Goal: Find specific page/section: Find specific page/section

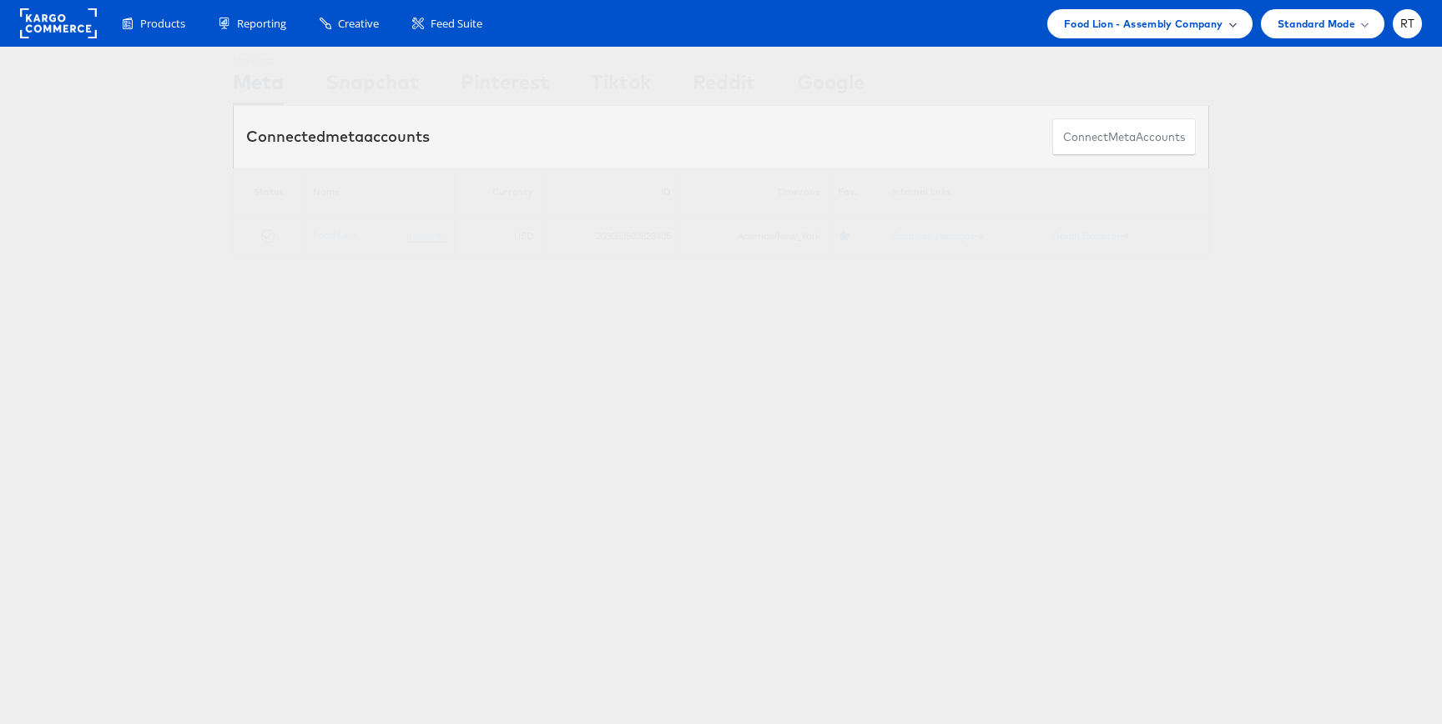
click at [1175, 34] on div "Food Lion - Assembly Company" at bounding box center [1149, 23] width 205 height 29
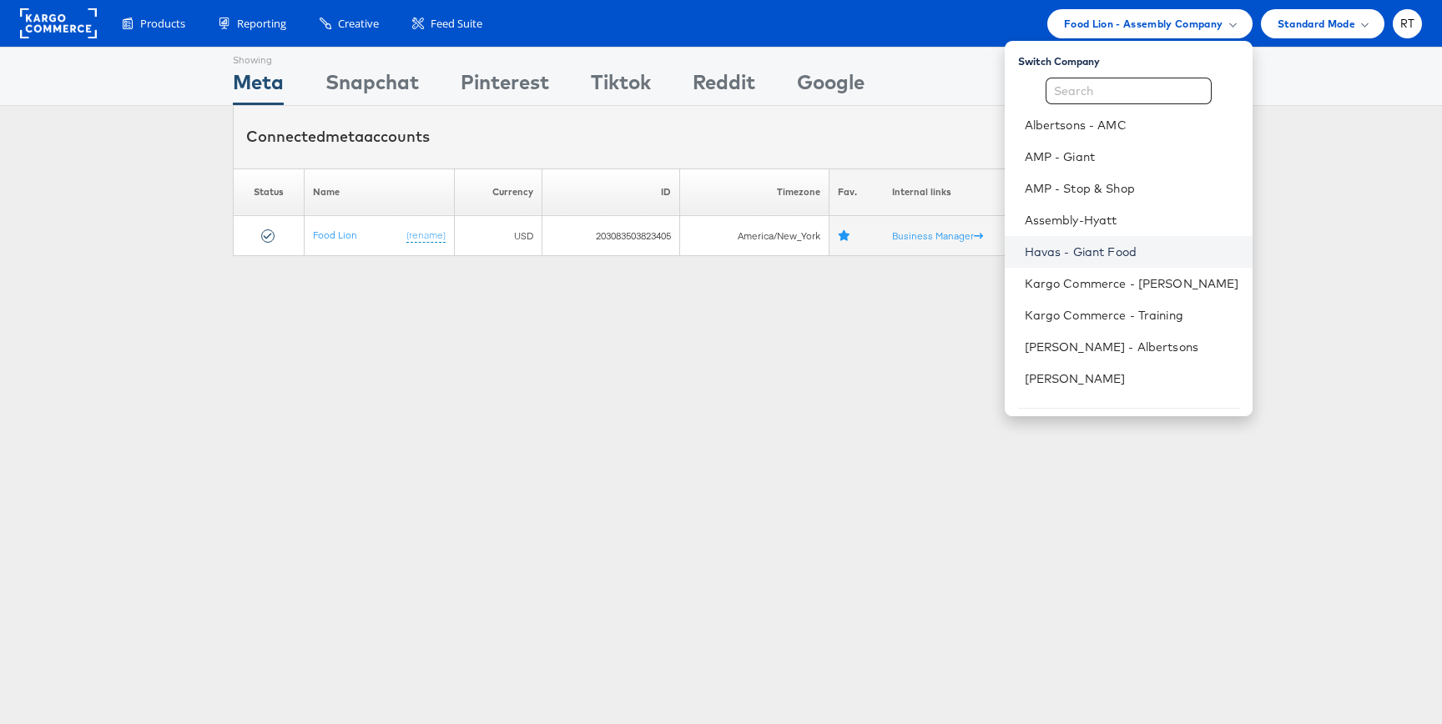
click at [1152, 255] on link "Havas - Giant Food" at bounding box center [1132, 252] width 215 height 17
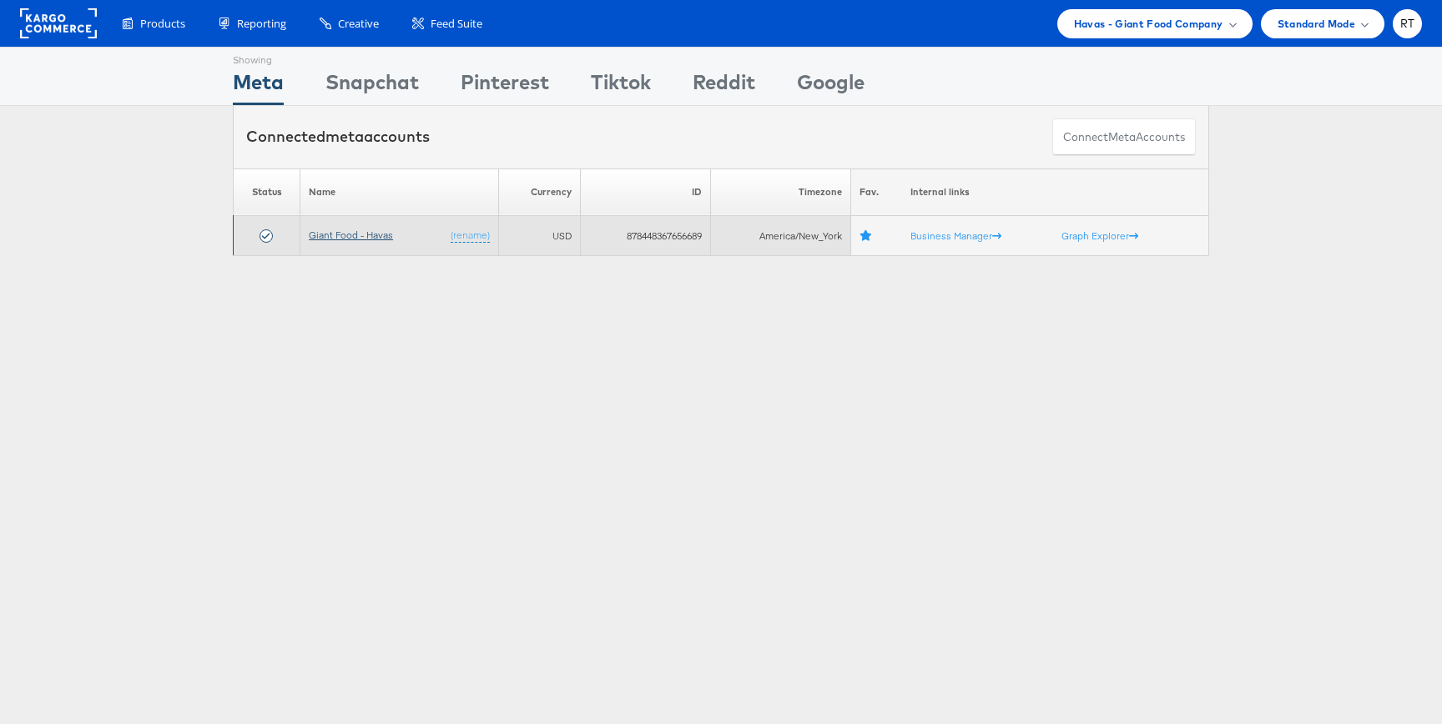
click at [345, 237] on link "Giant Food - Havas" at bounding box center [351, 235] width 84 height 13
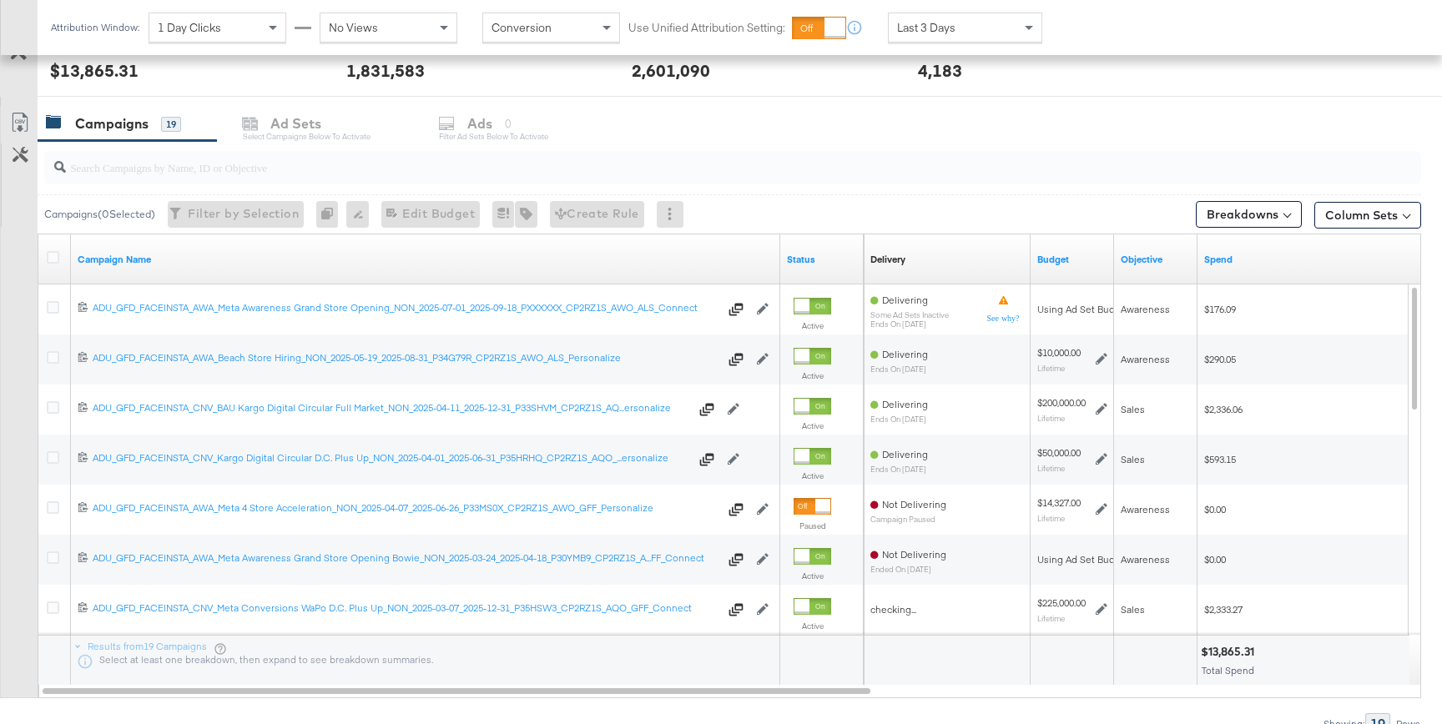
scroll to position [661, 0]
click at [402, 162] on input "search" at bounding box center [681, 158] width 1230 height 33
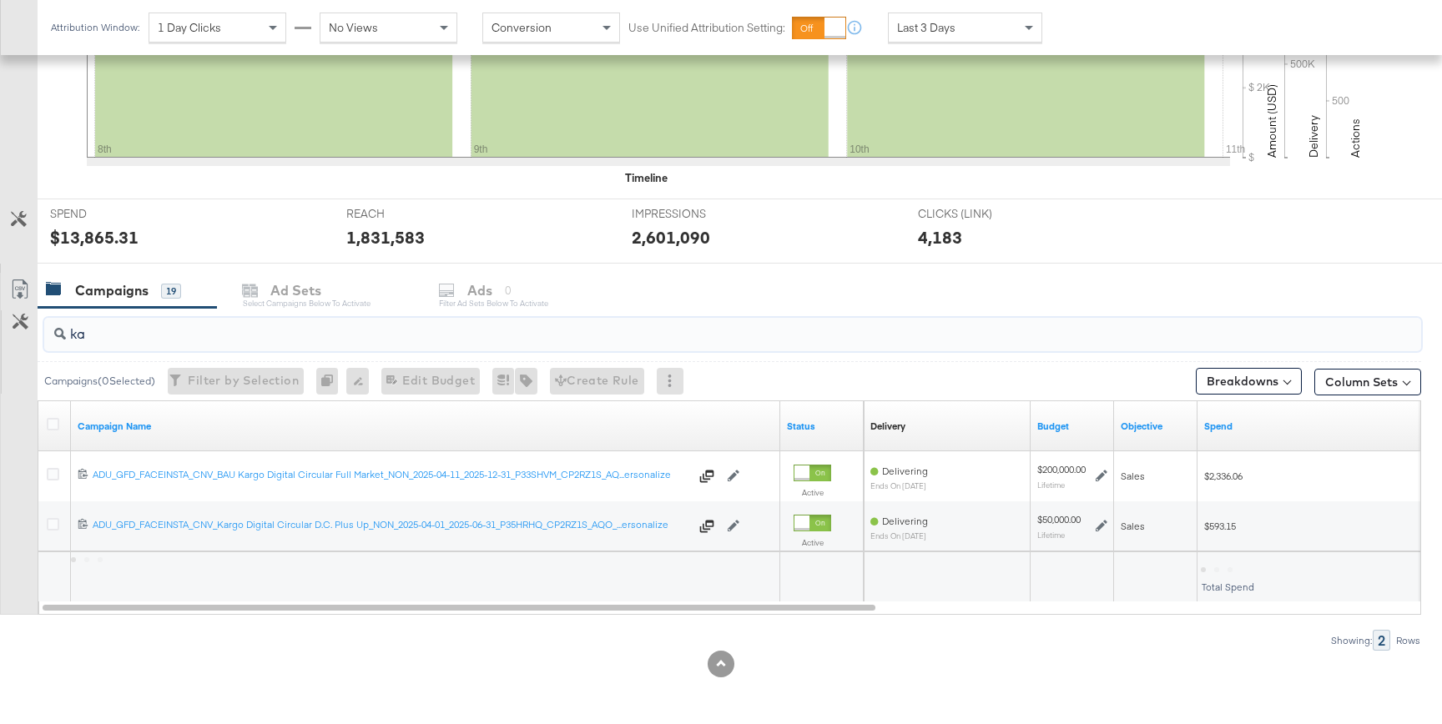
scroll to position [492, 0]
type input "kargo"
click at [53, 422] on icon at bounding box center [53, 424] width 13 height 13
click at [0, 0] on input "checkbox" at bounding box center [0, 0] width 0 height 0
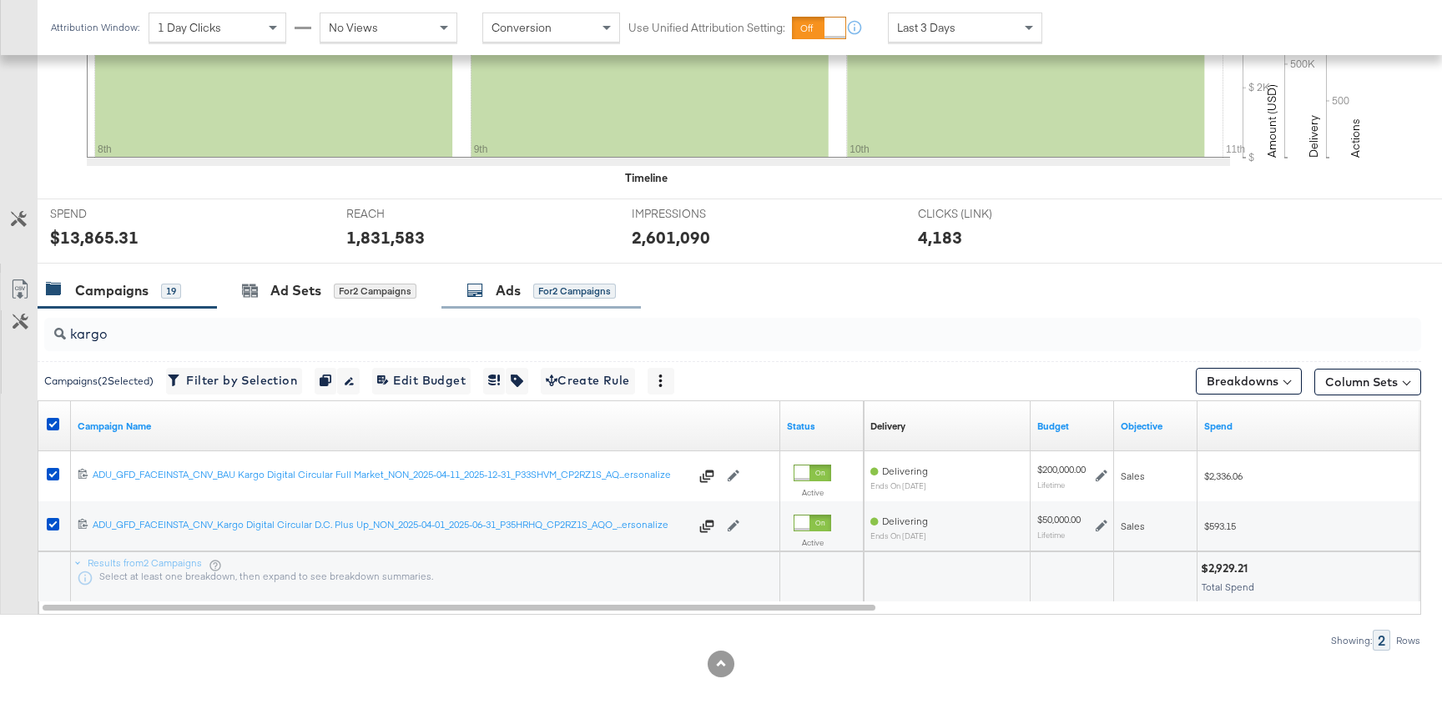
click at [577, 292] on div "for 2 Campaigns" at bounding box center [574, 291] width 83 height 15
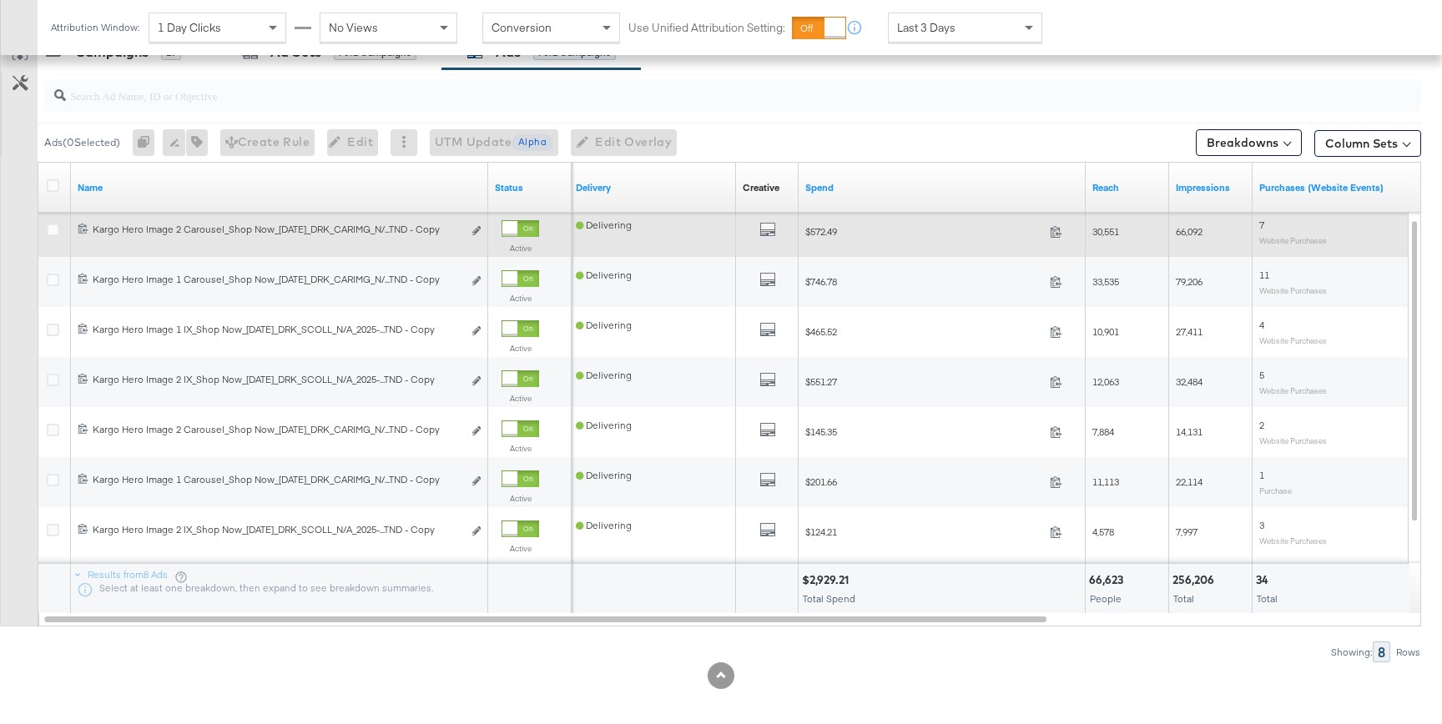
scroll to position [721, 0]
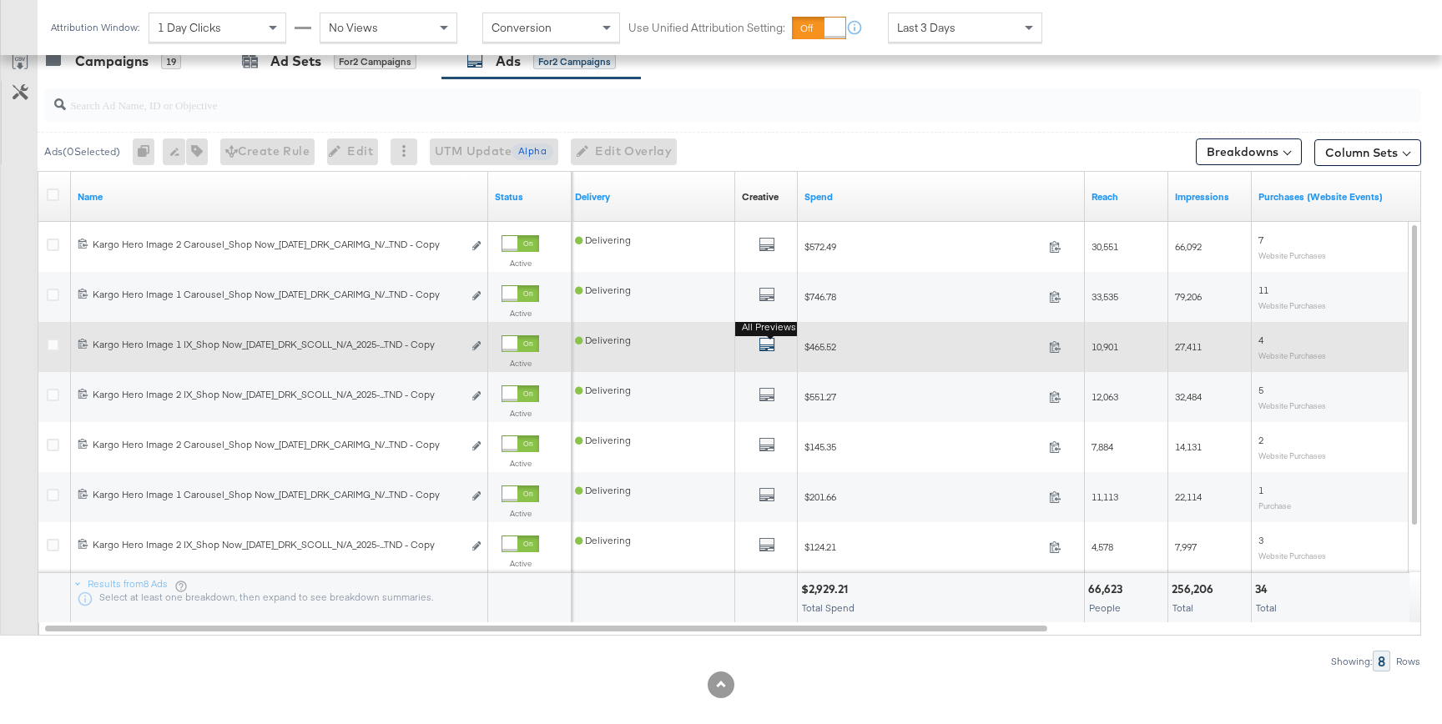
click at [764, 346] on icon "default" at bounding box center [767, 344] width 17 height 17
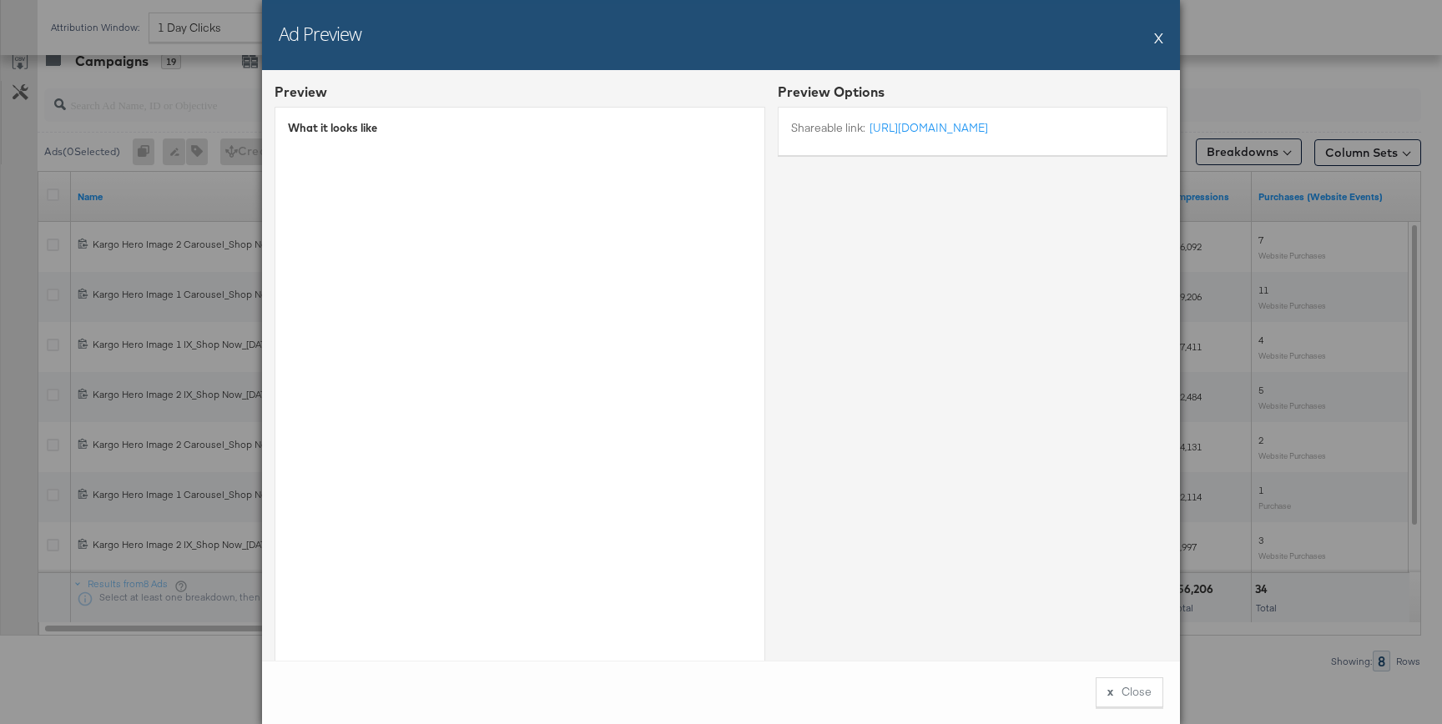
click at [1157, 41] on button "X" at bounding box center [1158, 37] width 9 height 33
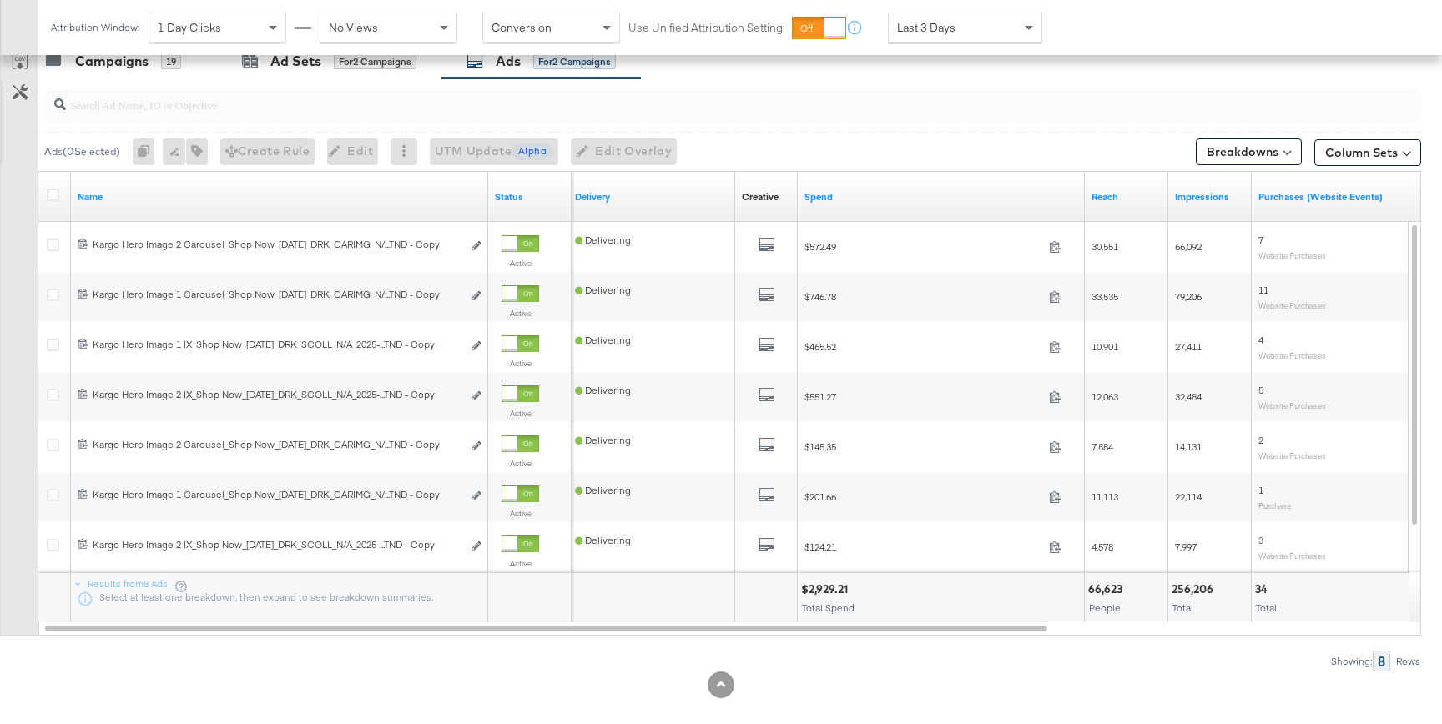
click at [265, 103] on input "search" at bounding box center [681, 98] width 1230 height 33
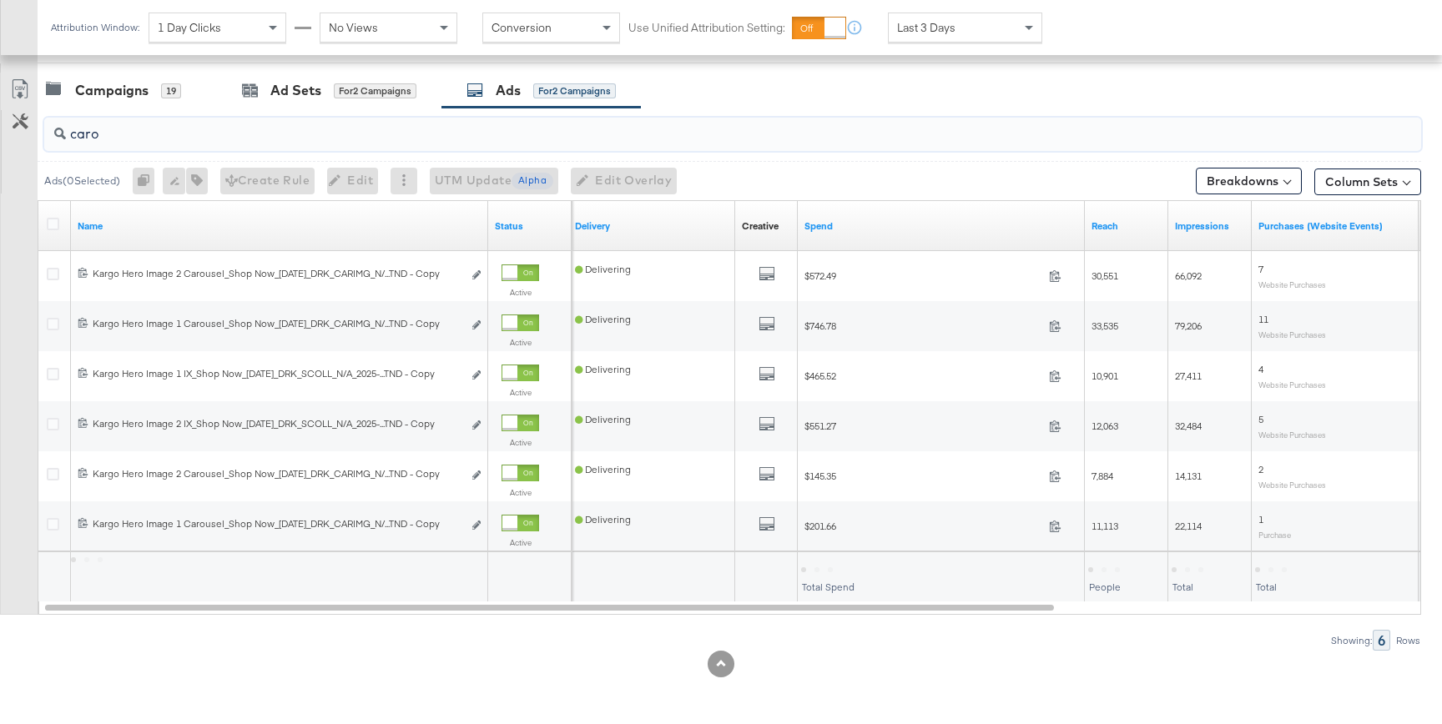
scroll to position [592, 0]
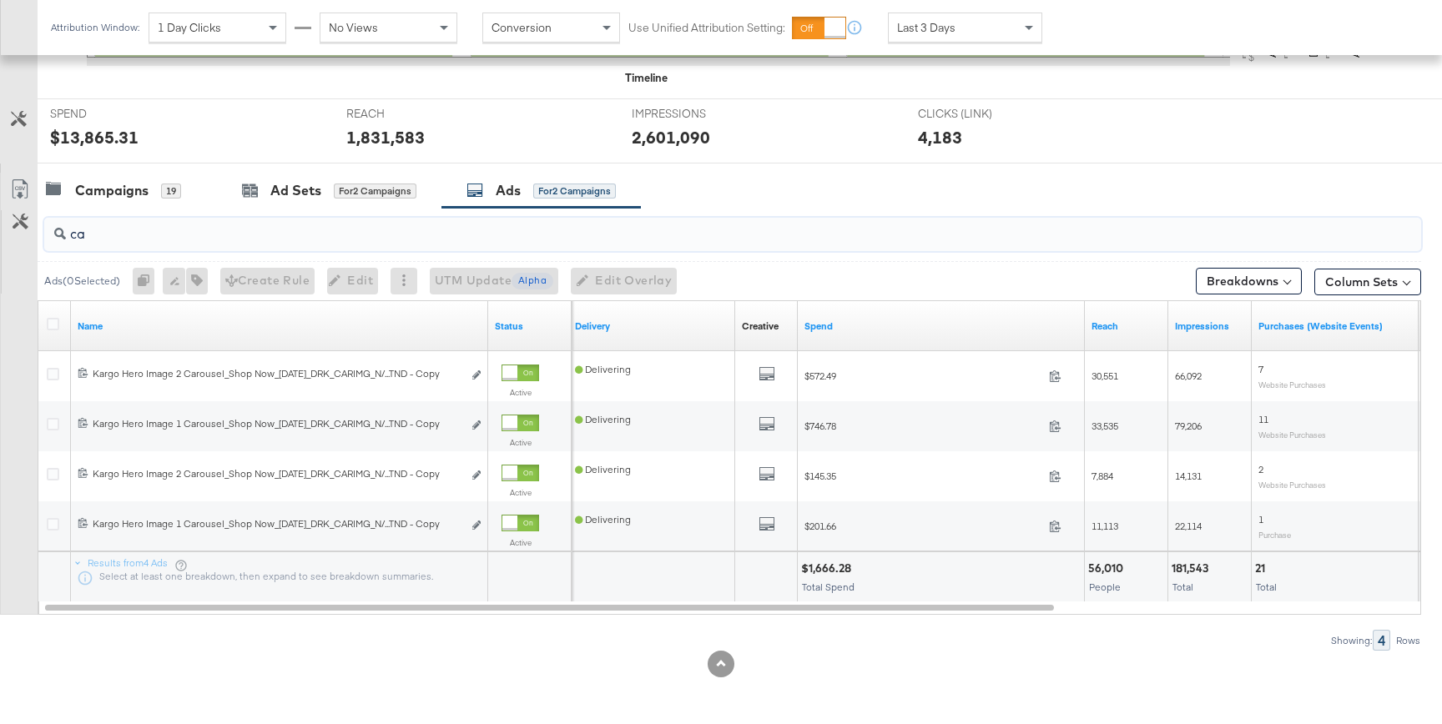
type input "c"
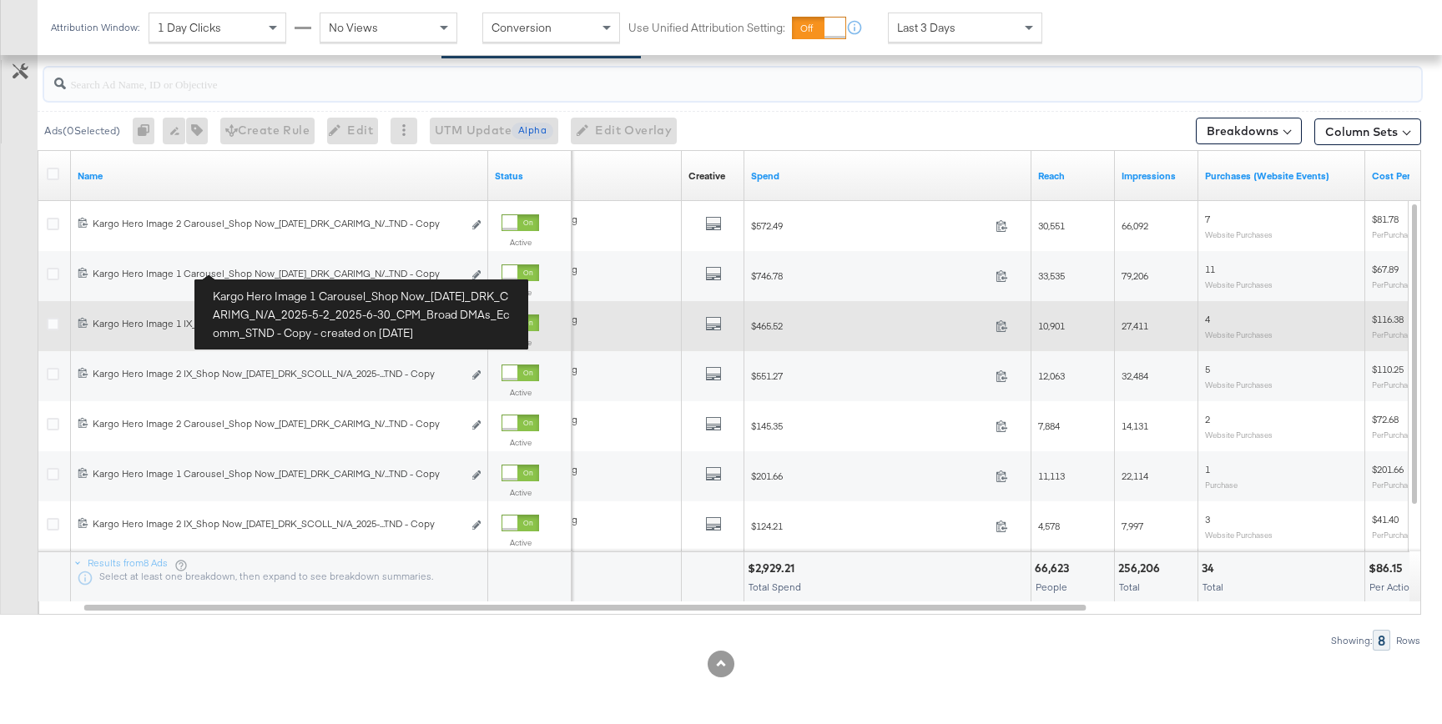
scroll to position [729, 0]
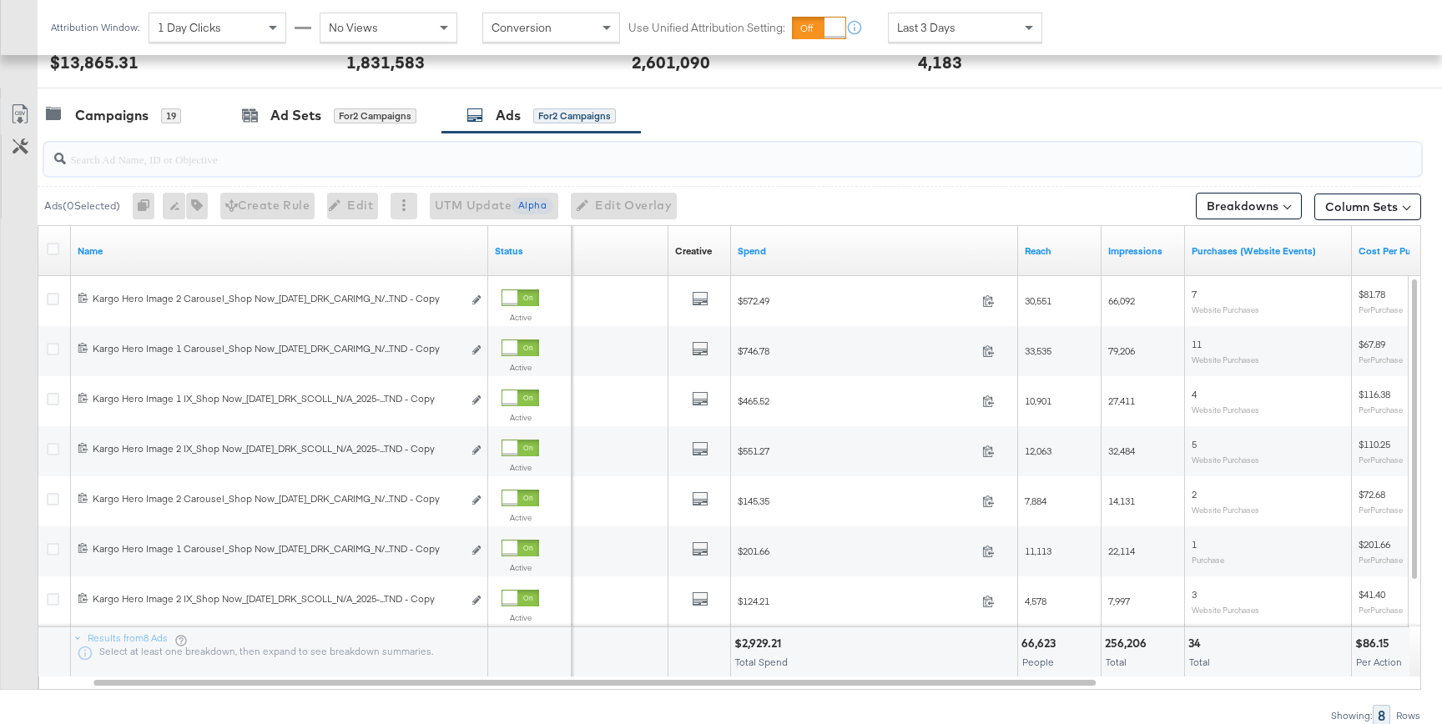
click at [291, 105] on div "Ad Sets for 2 Campaigns" at bounding box center [329, 116] width 225 height 36
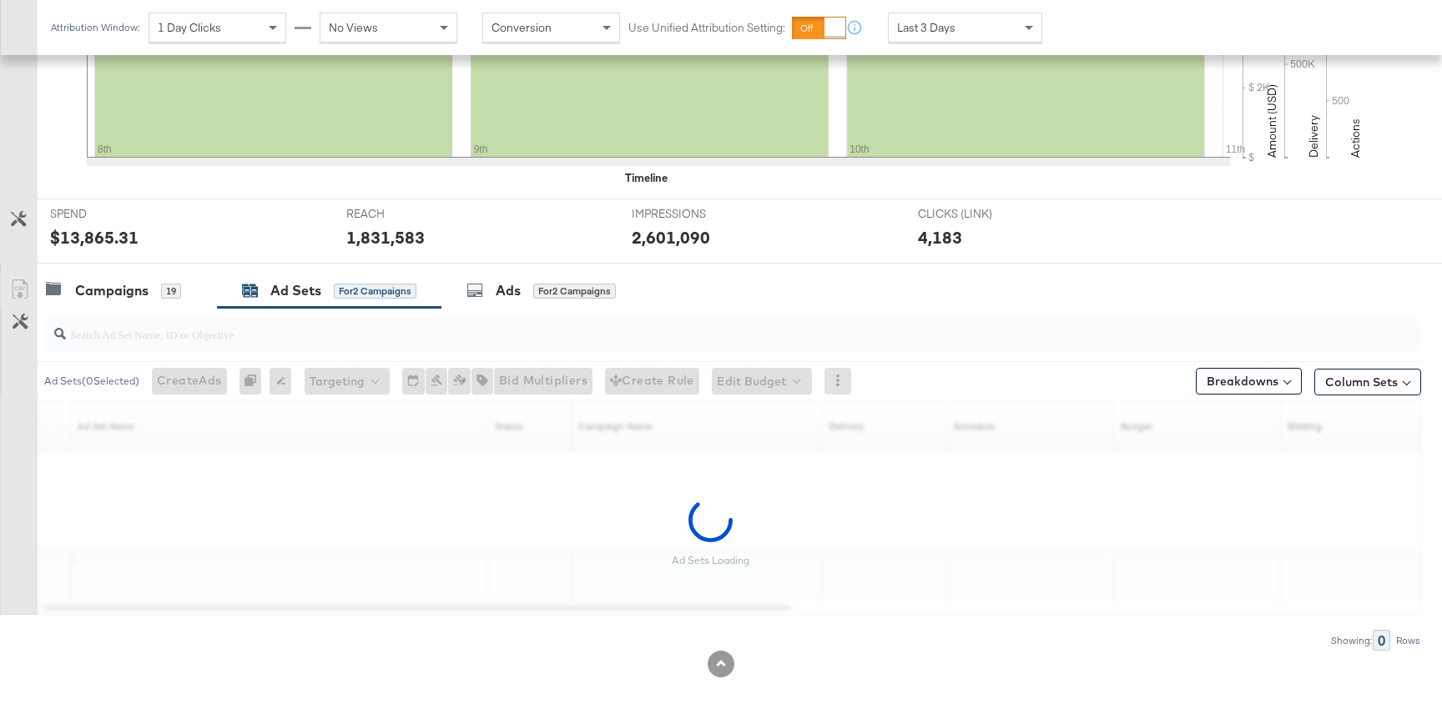
scroll to position [492, 0]
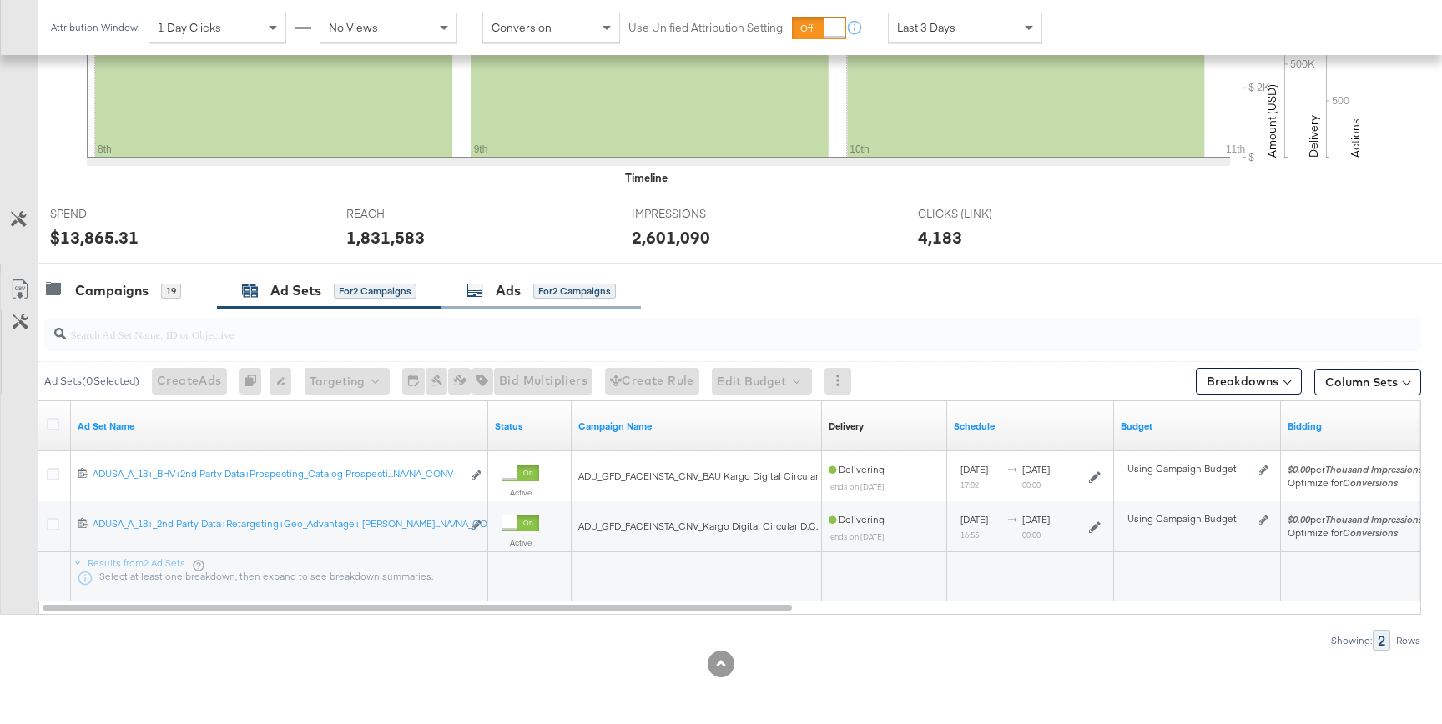
click at [497, 284] on div "Ads" at bounding box center [508, 290] width 25 height 19
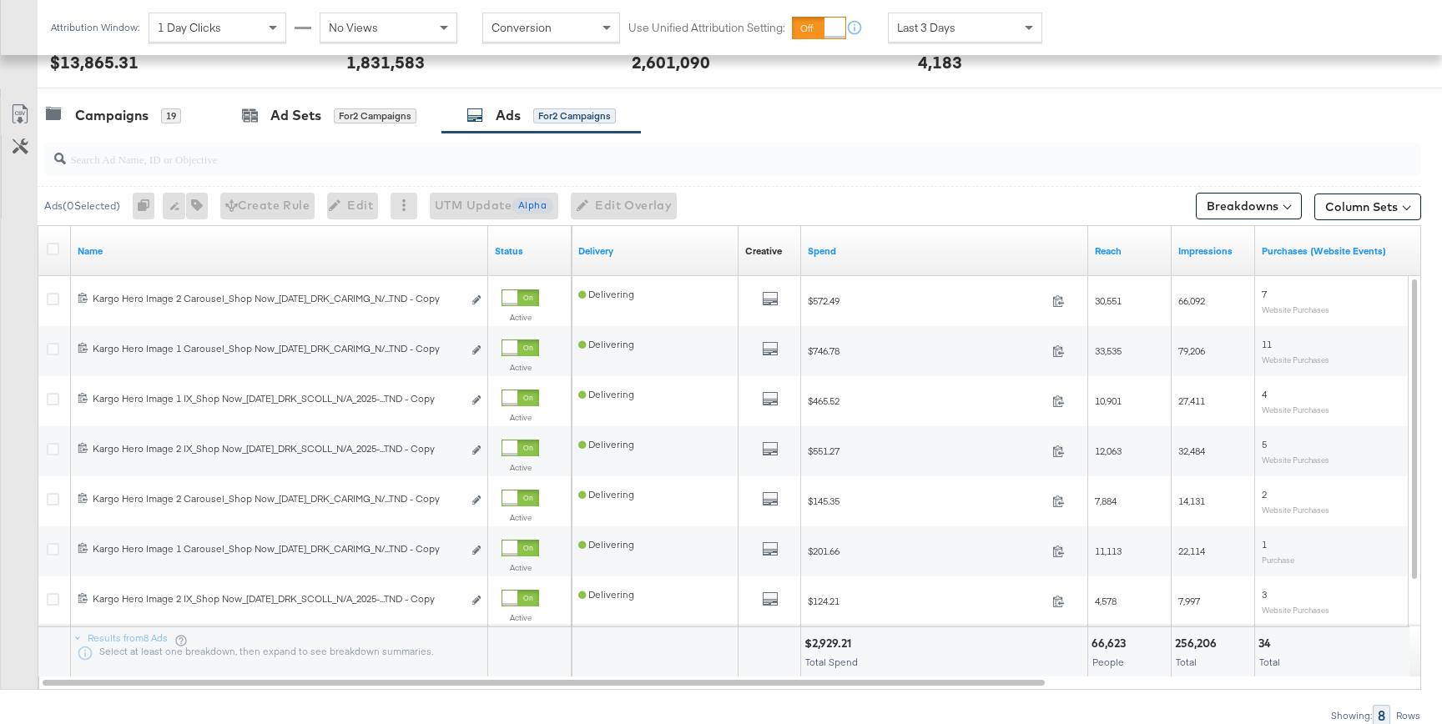
click at [324, 160] on input "search" at bounding box center [681, 152] width 1230 height 33
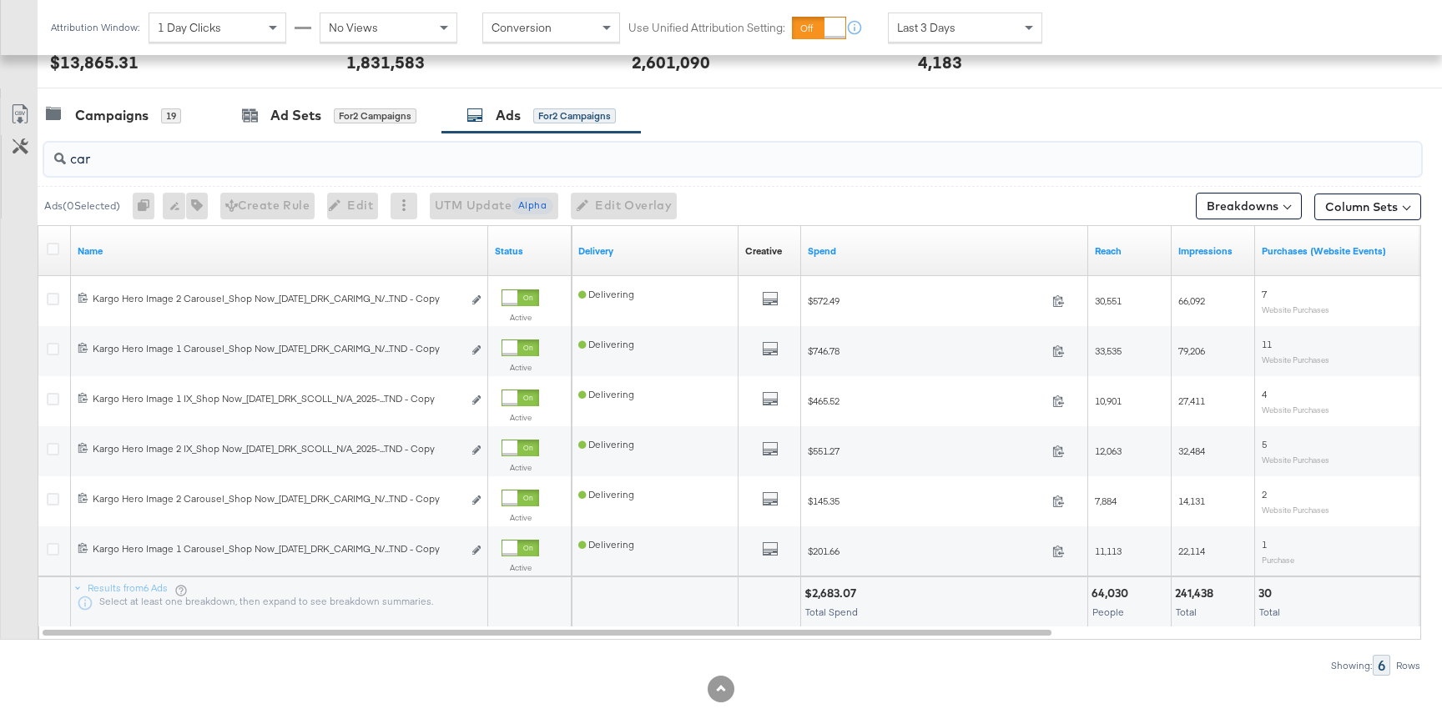
scroll to position [592, 0]
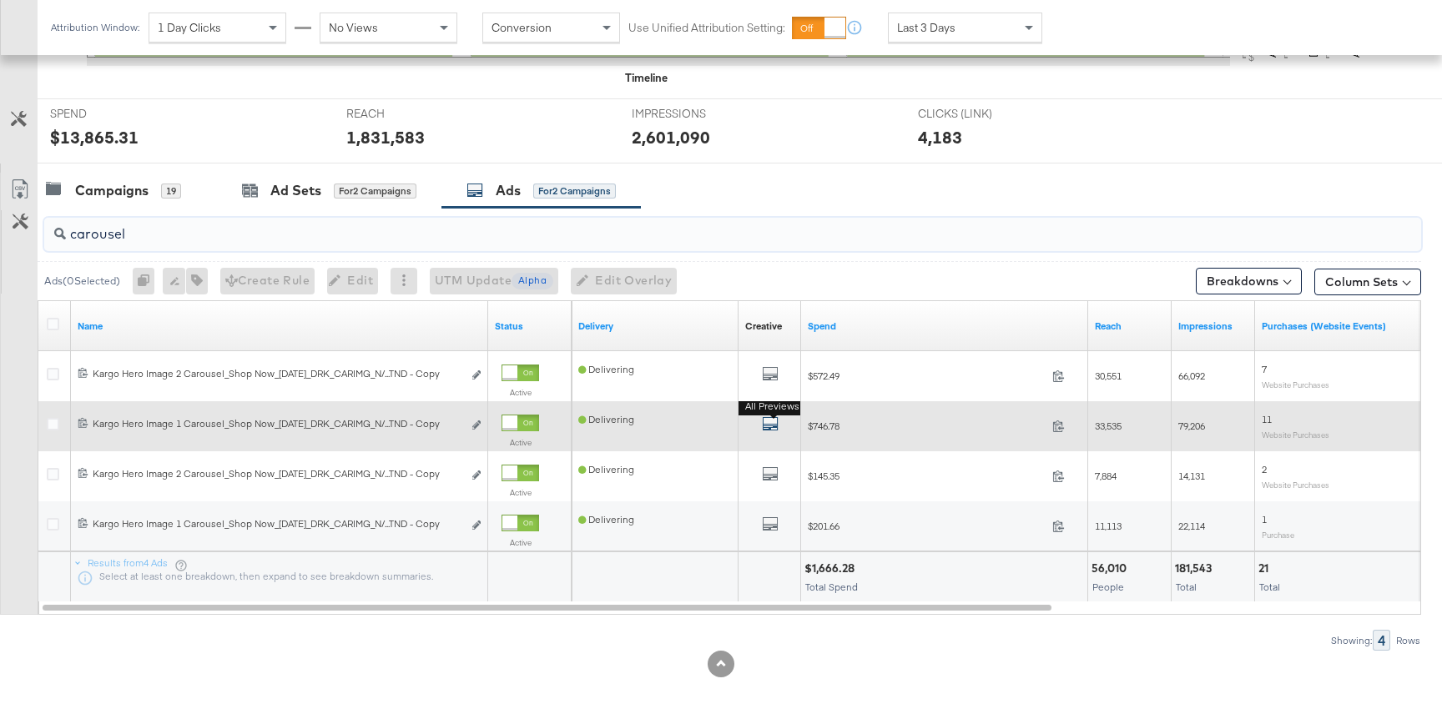
type input "carousel"
click at [770, 427] on icon "default" at bounding box center [770, 424] width 17 height 17
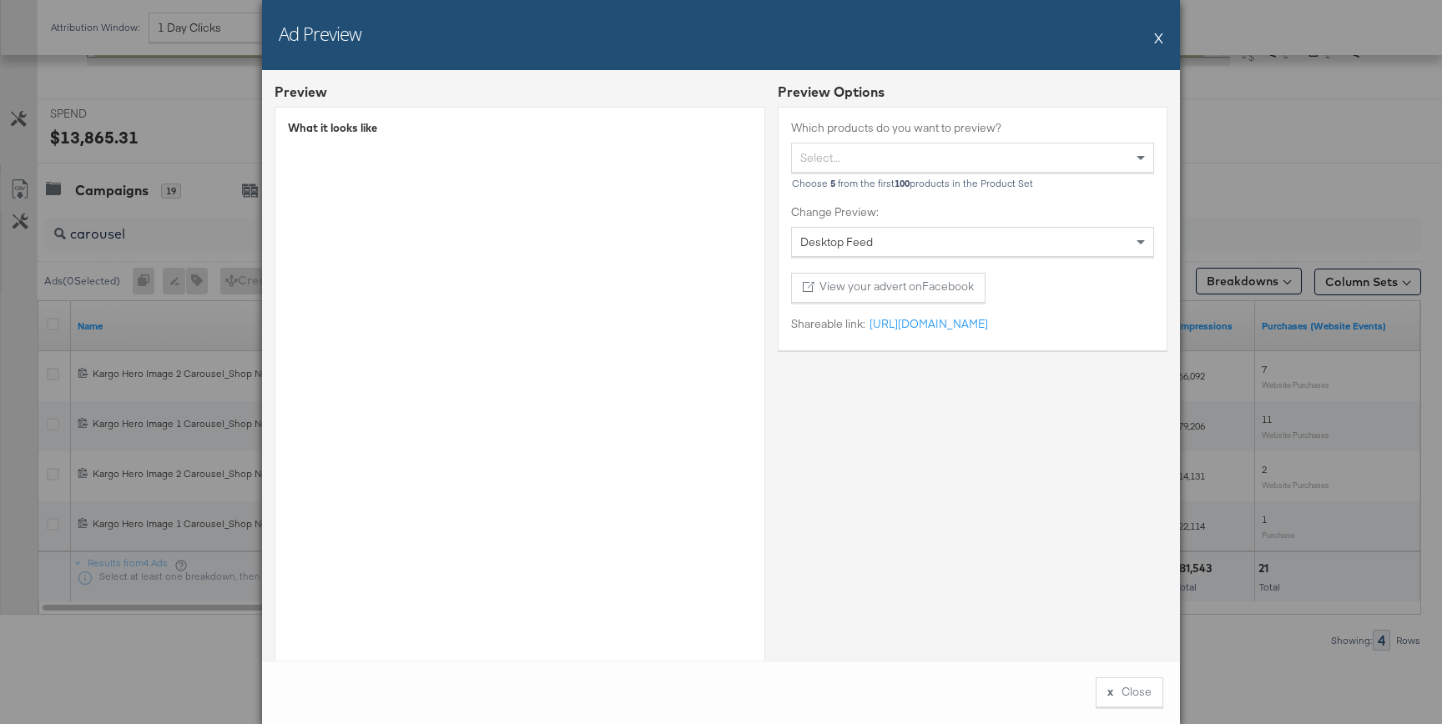
click at [1155, 36] on button "X" at bounding box center [1158, 37] width 9 height 33
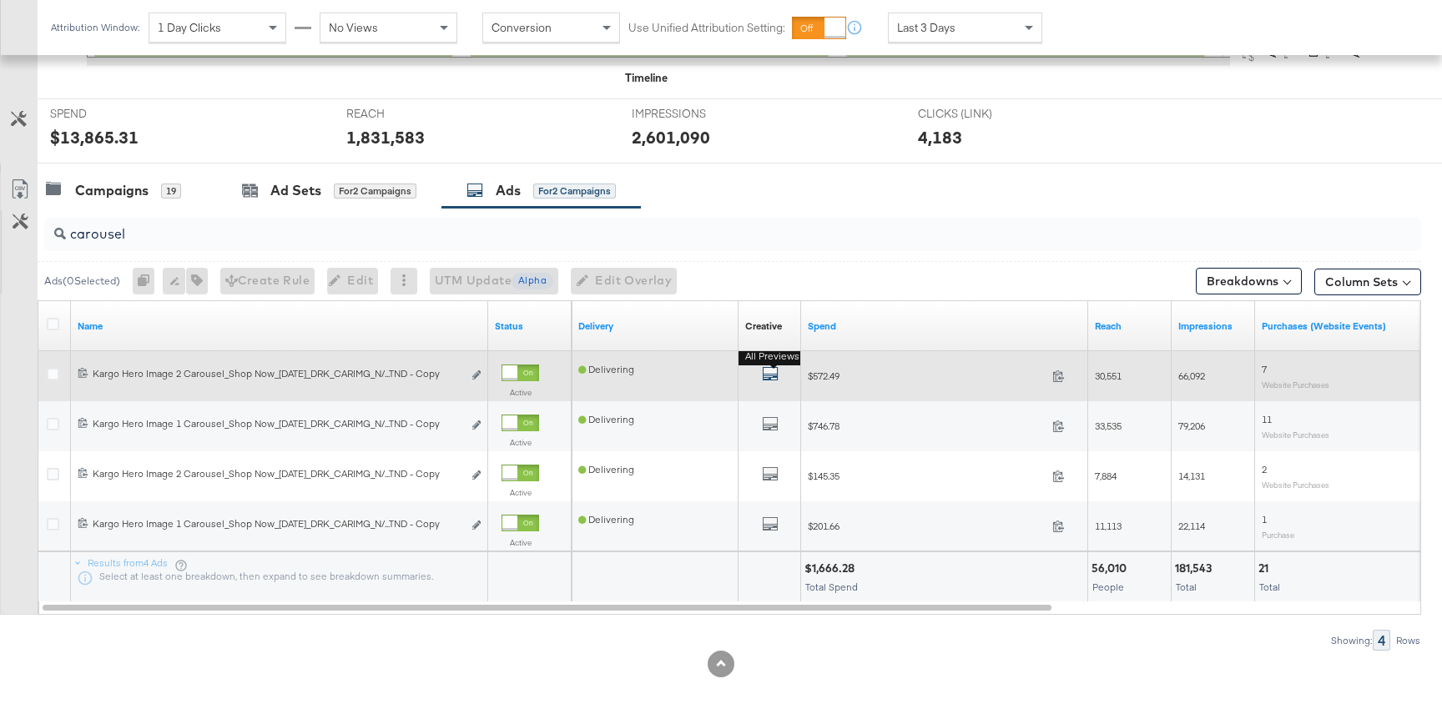
click at [766, 375] on icon "default" at bounding box center [770, 374] width 17 height 17
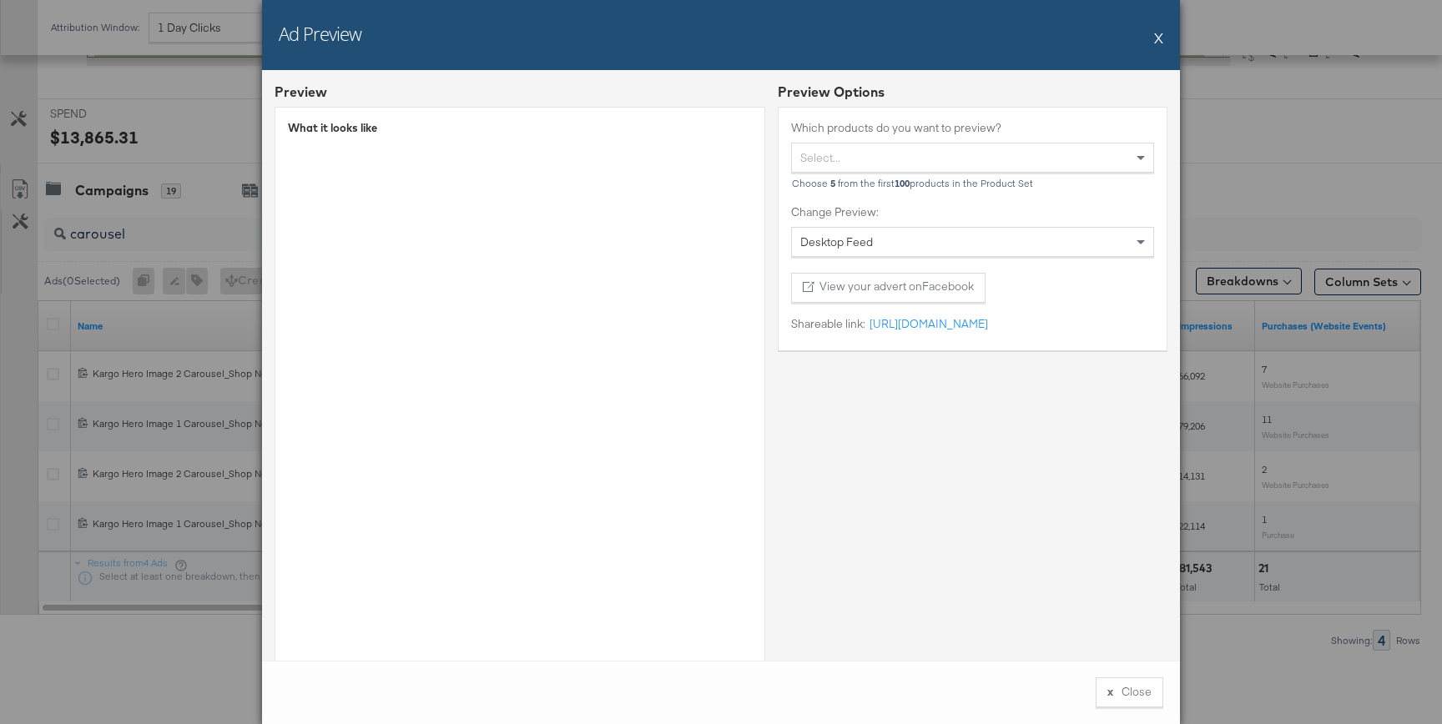
click at [1161, 40] on button "X" at bounding box center [1158, 37] width 9 height 33
